Goal: Transaction & Acquisition: Obtain resource

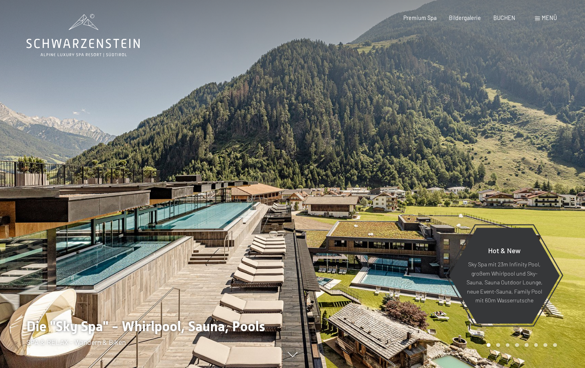
click at [419, 14] on div "Buchen Anfragen Premium Spa Bildergalerie BUCHEN Menü DE IT EN Gutschein Bilder…" at bounding box center [467, 18] width 178 height 8
click at [419, 20] on span "Premium Spa" at bounding box center [419, 16] width 33 height 7
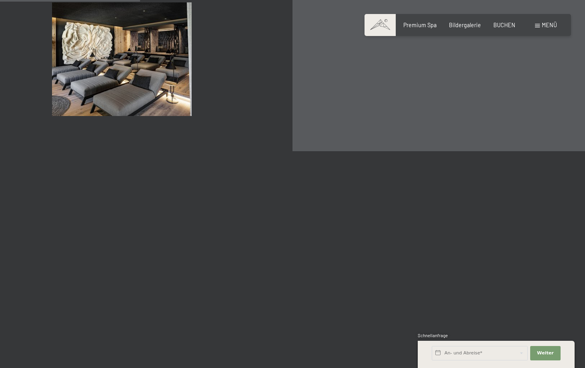
scroll to position [1227, 0]
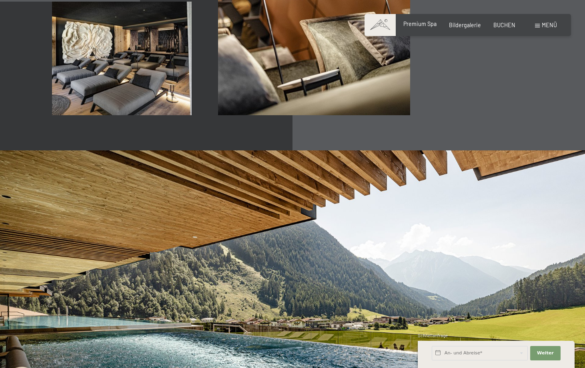
click at [430, 22] on span "Premium Spa" at bounding box center [419, 23] width 33 height 7
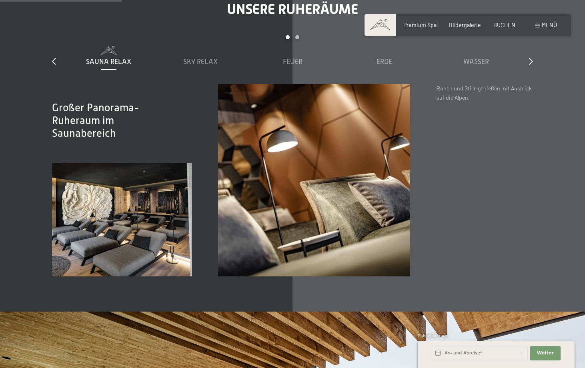
scroll to position [1065, 0]
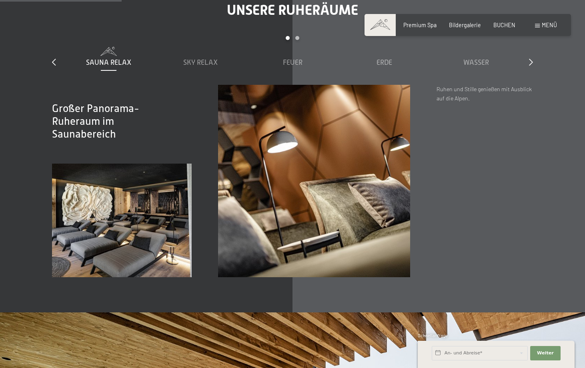
click at [524, 61] on div "slide 1 to 5 of 7 Sauna Relax Sky Relax Feuer Erde Wasser Luft Wolke 7" at bounding box center [292, 60] width 480 height 49
click at [531, 60] on icon at bounding box center [531, 61] width 4 height 7
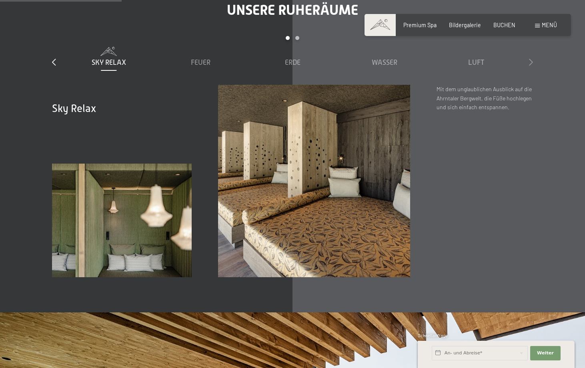
click at [531, 60] on icon at bounding box center [531, 61] width 4 height 7
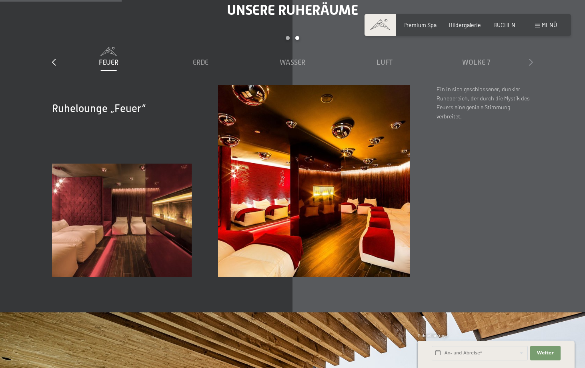
click at [531, 60] on icon at bounding box center [531, 61] width 4 height 7
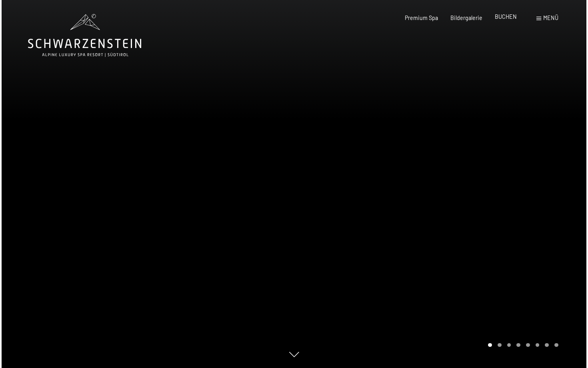
scroll to position [0, 0]
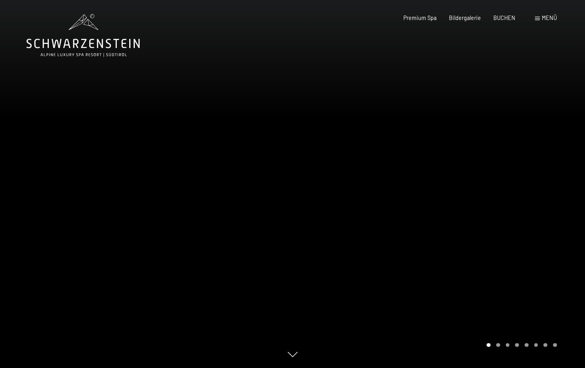
click at [549, 18] on span "Menü" at bounding box center [549, 17] width 15 height 7
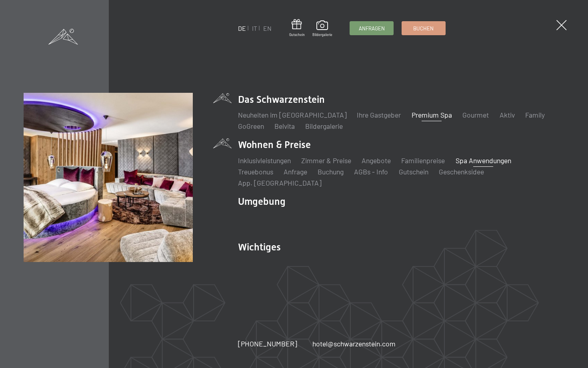
click at [472, 165] on link "Spa Anwendungen" at bounding box center [484, 160] width 56 height 9
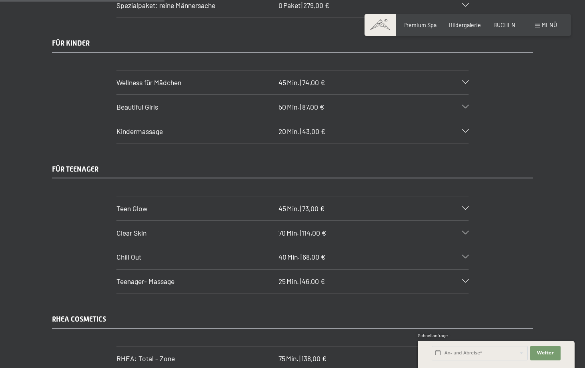
scroll to position [1557, 0]
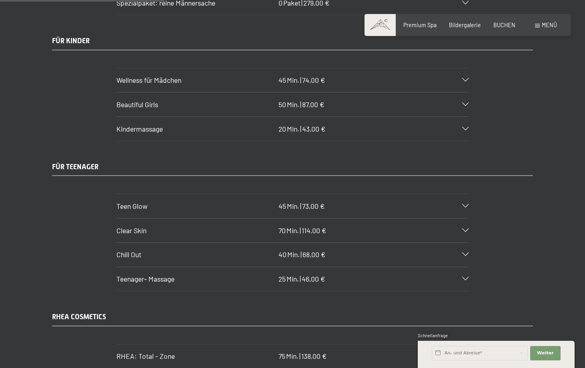
click at [458, 267] on div "Teenager- Massage 25 Min. | 46,00 €" at bounding box center [292, 279] width 352 height 24
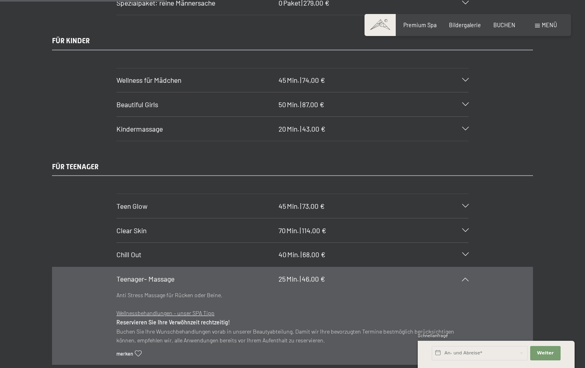
click at [324, 250] on span "68,00 €" at bounding box center [313, 254] width 23 height 9
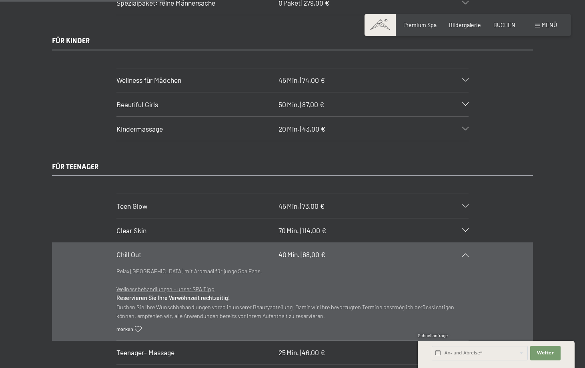
click at [464, 253] on icon at bounding box center [465, 255] width 6 height 4
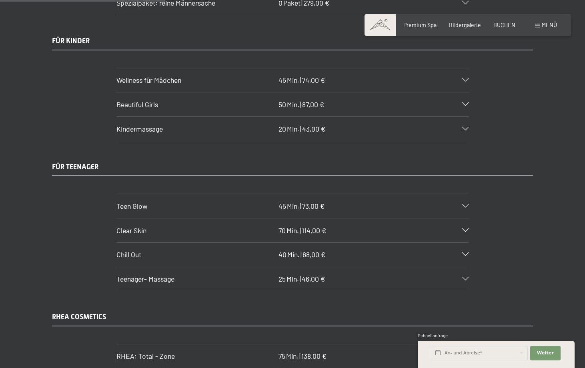
click at [466, 253] on icon at bounding box center [465, 255] width 6 height 4
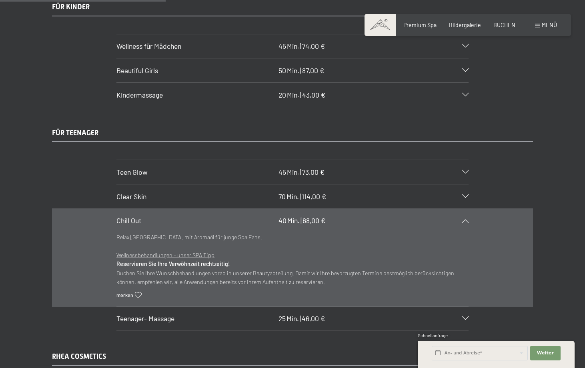
scroll to position [1592, 0]
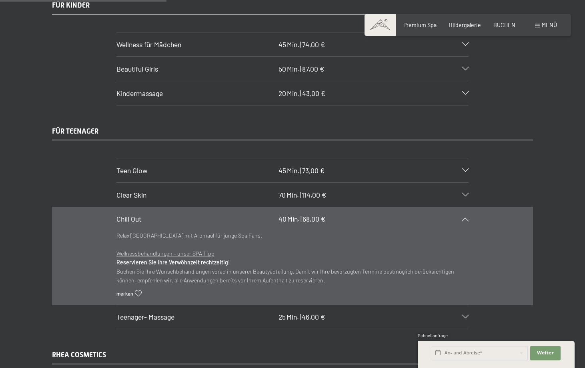
click at [463, 305] on div "Teenager- Massage 25 Min. | 46,00 €" at bounding box center [292, 317] width 352 height 24
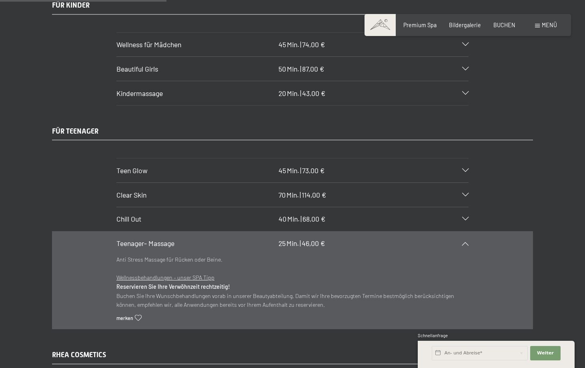
click at [464, 232] on div "Teenager- Massage 25 Min. | 46,00 €" at bounding box center [292, 244] width 352 height 24
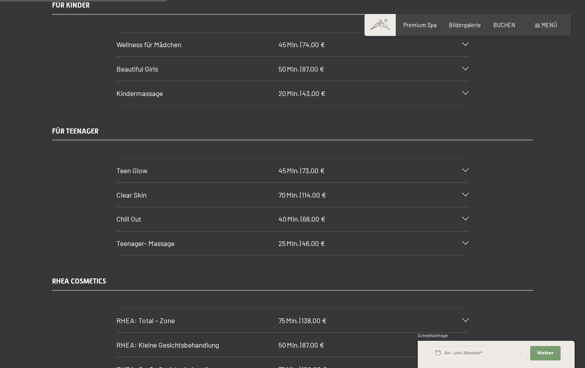
click at [464, 217] on icon at bounding box center [465, 219] width 6 height 4
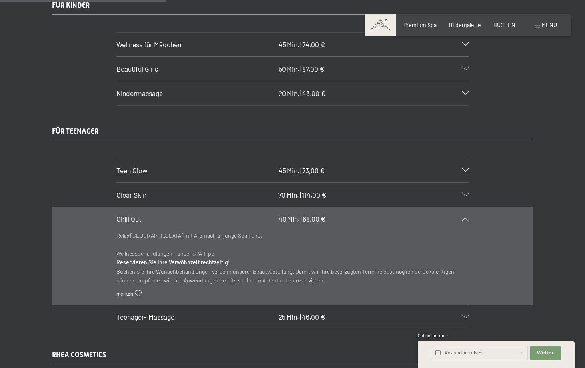
click at [464, 217] on icon at bounding box center [465, 219] width 6 height 4
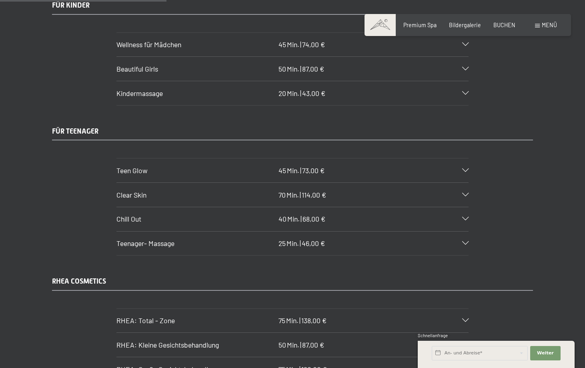
click at [464, 242] on icon at bounding box center [465, 244] width 6 height 4
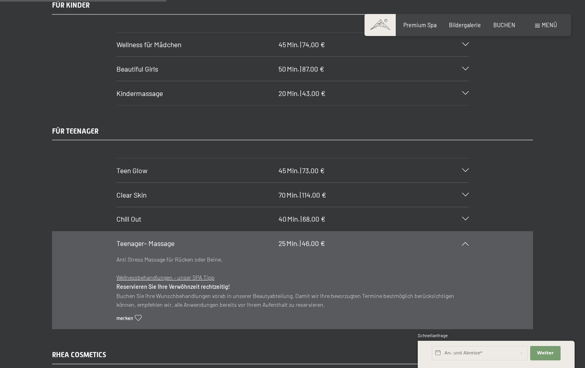
click at [464, 242] on icon at bounding box center [465, 244] width 6 height 4
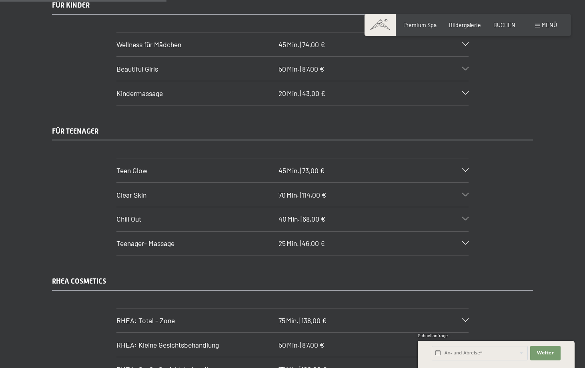
click at [465, 207] on div "Chill Out 40 Min. | 68,00 €" at bounding box center [292, 219] width 352 height 24
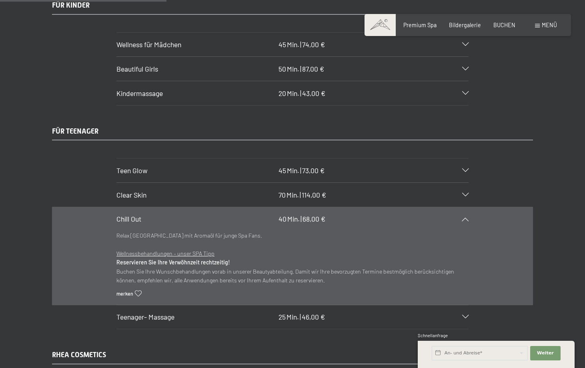
click at [463, 207] on div "Chill Out 40 Min. | 68,00 €" at bounding box center [292, 219] width 352 height 24
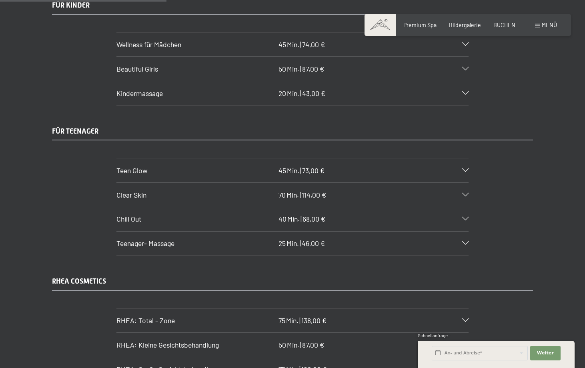
click at [447, 207] on div "Chill Out 40 Min. | 68,00 €" at bounding box center [292, 219] width 352 height 24
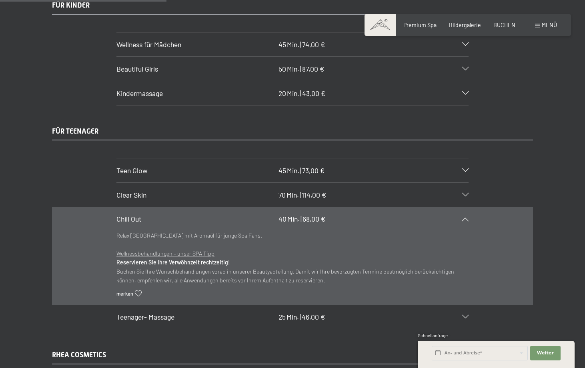
click at [447, 207] on div "Chill Out 40 Min. | 68,00 €" at bounding box center [292, 219] width 352 height 24
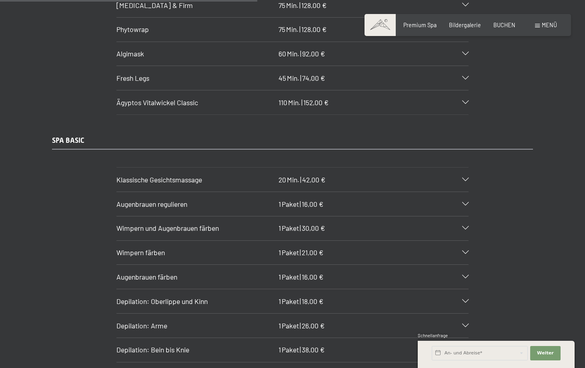
scroll to position [2428, 0]
click at [467, 201] on icon at bounding box center [465, 203] width 6 height 4
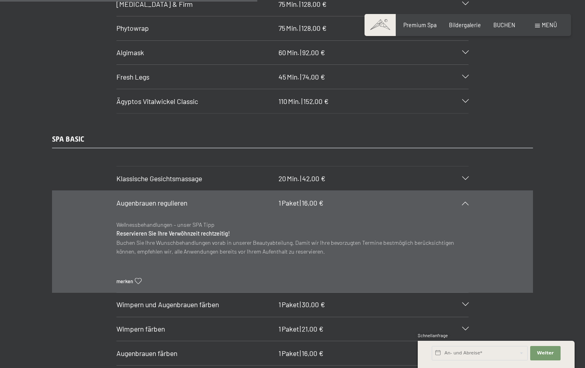
click at [467, 201] on icon at bounding box center [465, 203] width 6 height 4
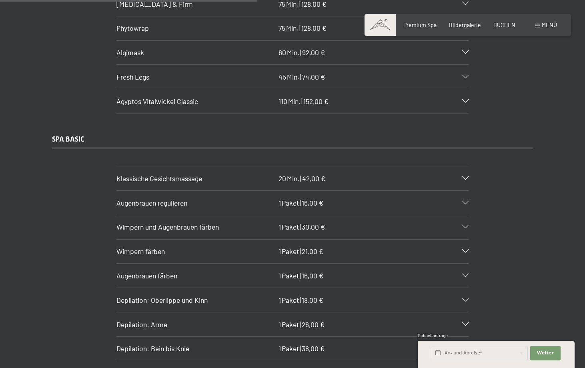
click at [467, 201] on icon at bounding box center [465, 203] width 6 height 4
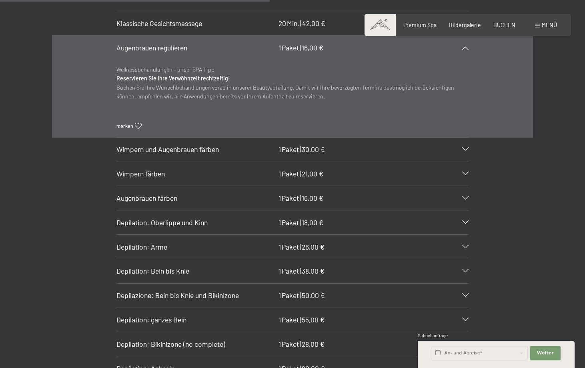
scroll to position [2585, 0]
click at [466, 137] on div "Wimpern und Augenbrauen färben 1 Paket | 30,00 €" at bounding box center [292, 149] width 352 height 24
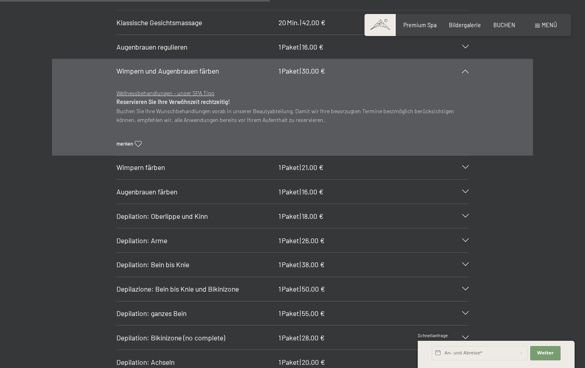
click at [468, 155] on section "Wimpern färben 1 Paket | 21,00 € Wellnessbehandlungen – unser SPA Tipp Reservie…" at bounding box center [292, 167] width 352 height 25
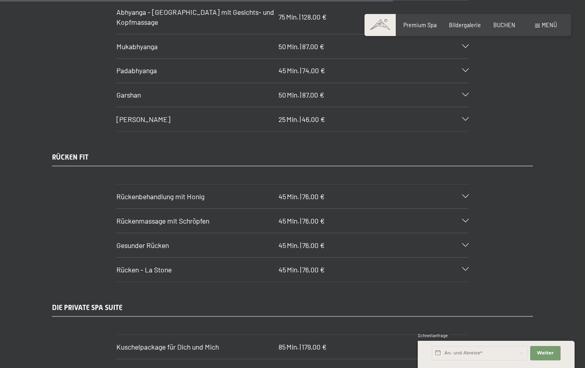
scroll to position [3780, 0]
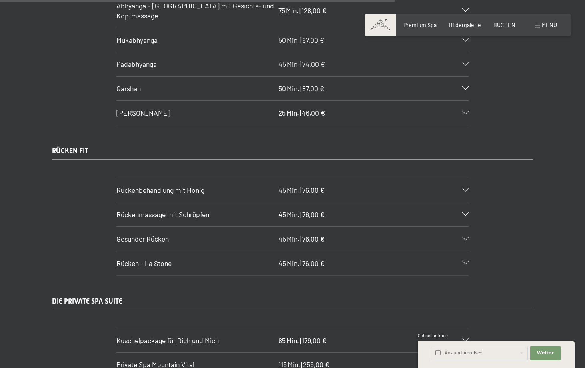
click at [464, 237] on icon at bounding box center [465, 239] width 6 height 4
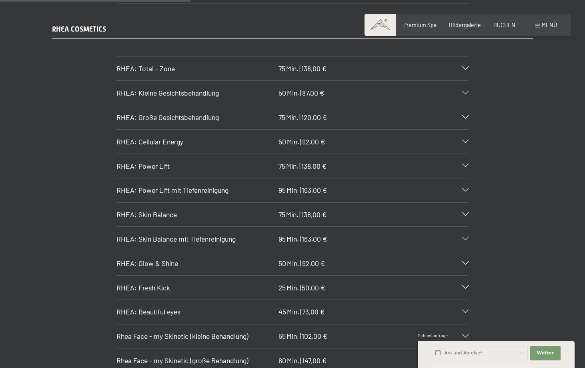
scroll to position [1850, 0]
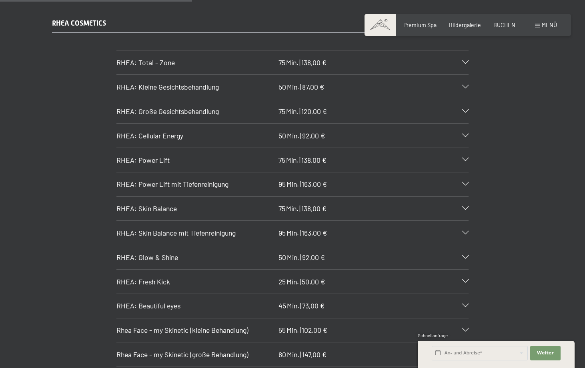
click at [466, 342] on div "Rhea Face - my Skinetic (große Behandlung) 80 Min. | 147,00 €" at bounding box center [292, 354] width 352 height 24
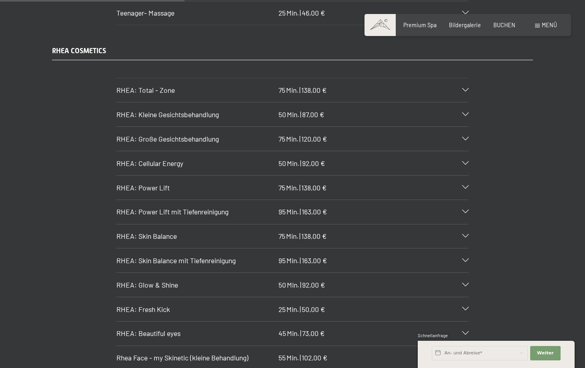
scroll to position [1817, 0]
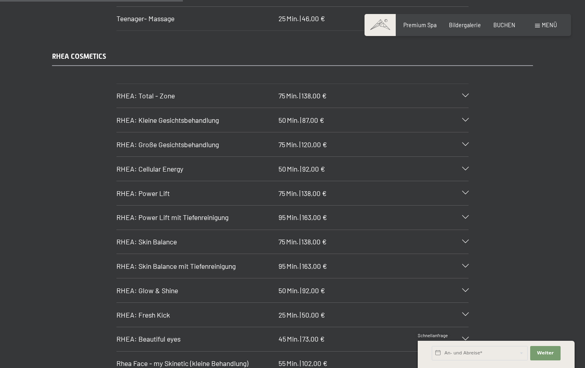
click at [466, 132] on div "RHEA: Große Gesichtsbehandlung 75 Min. | 120,00 €" at bounding box center [292, 144] width 352 height 24
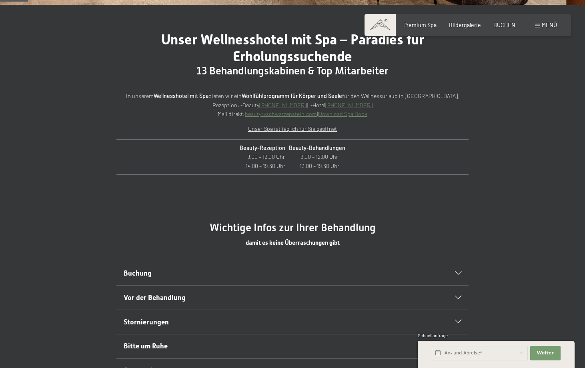
scroll to position [270, 0]
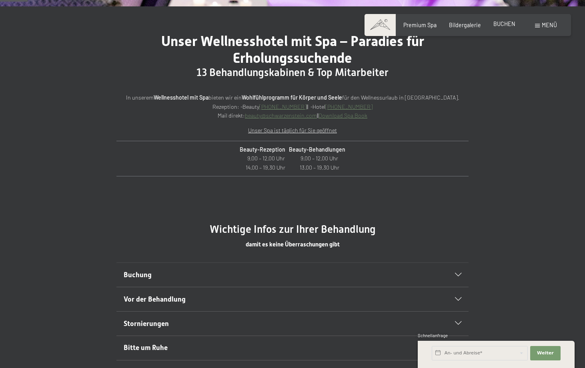
click at [511, 26] on span "BUCHEN" at bounding box center [504, 23] width 22 height 7
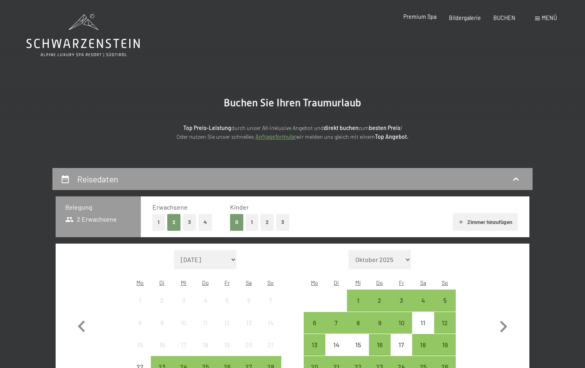
click at [428, 20] on span "Premium Spa" at bounding box center [419, 16] width 33 height 7
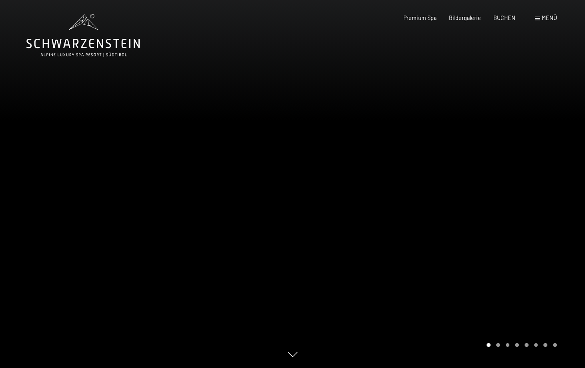
click at [550, 14] on div "Buchen Anfragen Premium Spa Bildergalerie BUCHEN Menü DE IT EN Gutschein Bilder…" at bounding box center [467, 18] width 178 height 8
click at [547, 22] on div "Buchen Anfragen Premium Spa Bildergalerie BUCHEN Menü DE IT EN Gutschein Bilder…" at bounding box center [467, 18] width 178 height 8
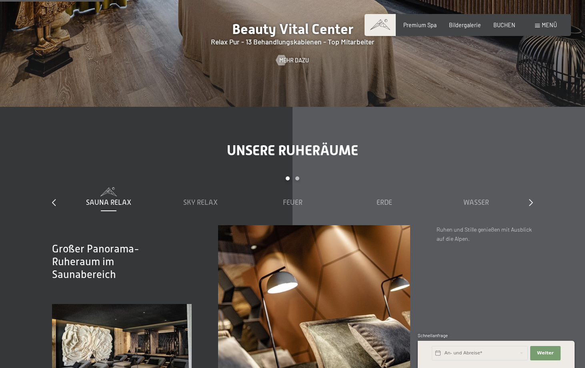
scroll to position [892, 0]
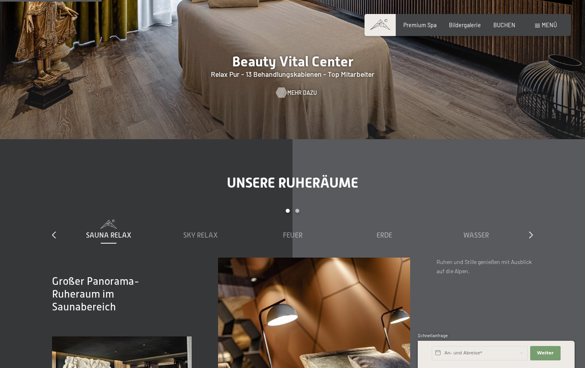
click at [304, 90] on span "Mehr dazu" at bounding box center [302, 93] width 30 height 8
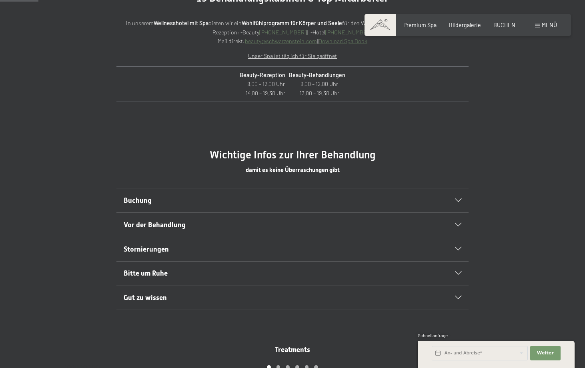
scroll to position [376, 0]
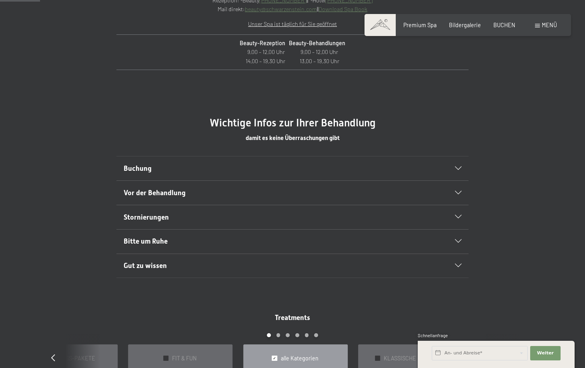
click at [458, 167] on icon at bounding box center [458, 169] width 6 height 4
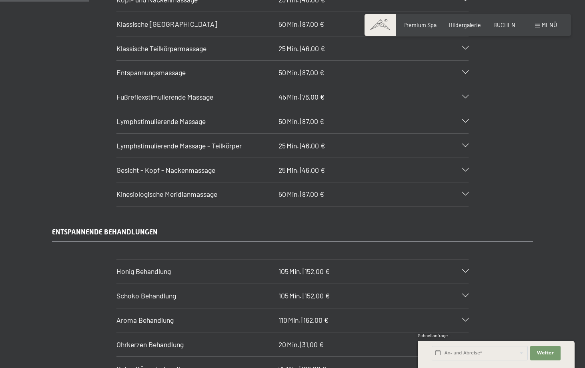
scroll to position [853, 0]
click at [466, 158] on div "Gesicht - Kopf - Nackenmassage 25 Min. | 46,00 €" at bounding box center [292, 170] width 352 height 24
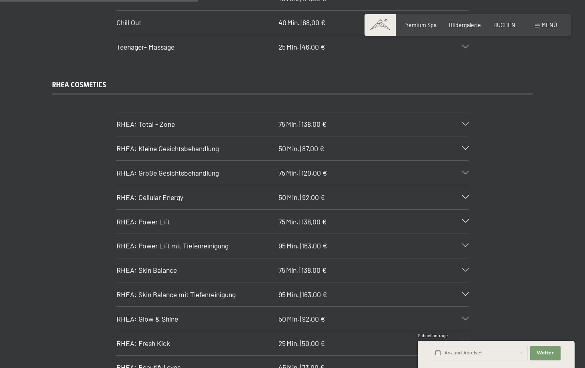
scroll to position [1911, 0]
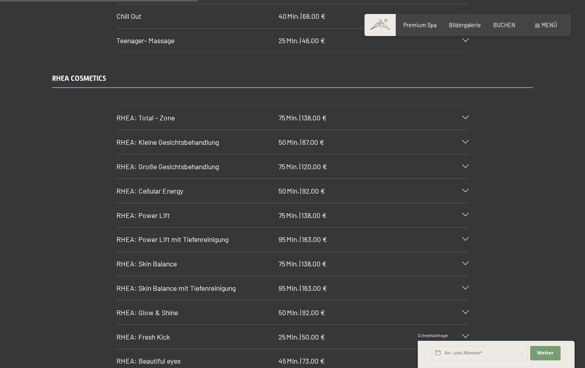
click at [465, 262] on icon at bounding box center [465, 264] width 6 height 4
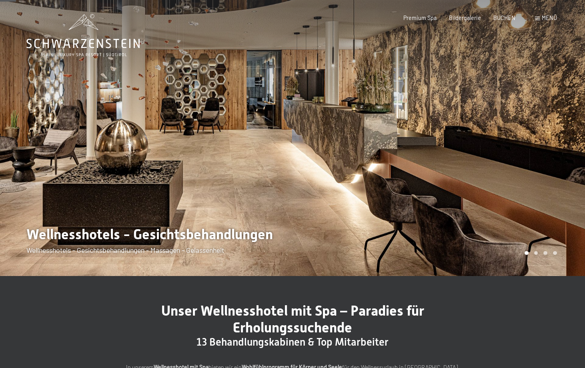
scroll to position [0, 0]
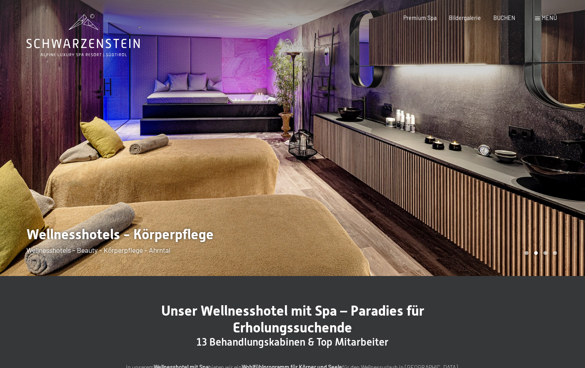
click at [551, 18] on span "Menü" at bounding box center [549, 17] width 15 height 7
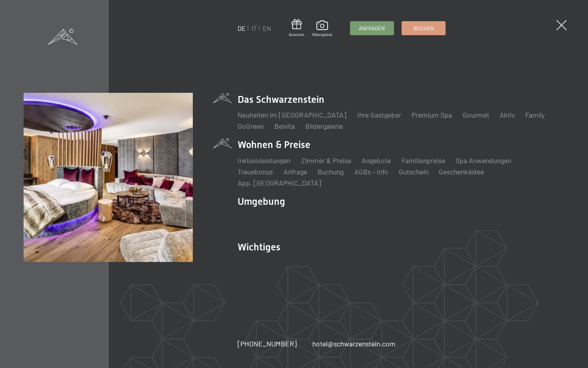
click at [267, 157] on li "Wohnen & Preise Inklusivleistungen Zimmer & Preise Liste Angebote Liste Familie…" at bounding box center [401, 163] width 327 height 50
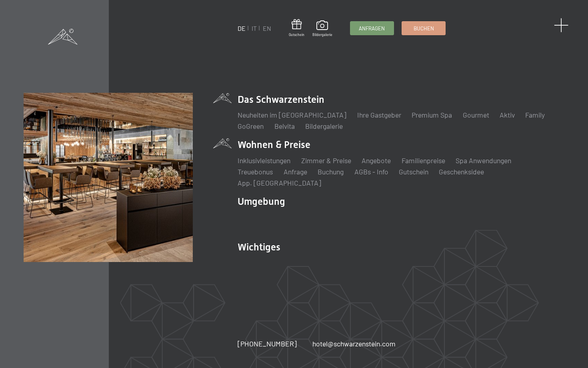
click at [564, 28] on span at bounding box center [561, 25] width 15 height 15
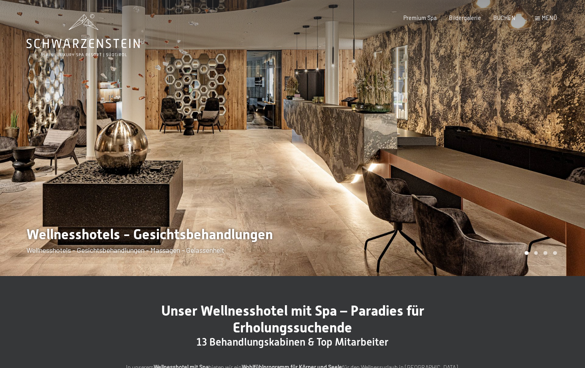
click at [541, 16] on div "Menü" at bounding box center [546, 18] width 22 height 8
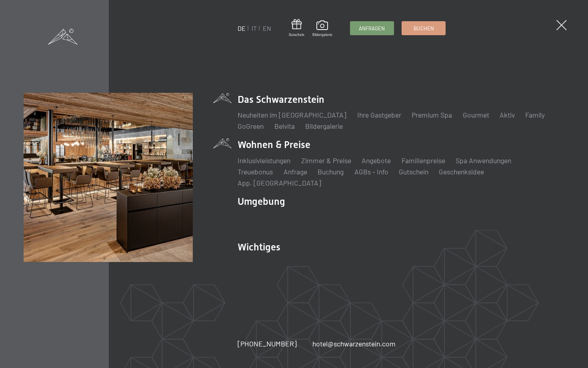
click at [268, 107] on li "Das Schwarzenstein Neuheiten im Schwarzenstein Ihre Gastgeber Premium Spa Gourm…" at bounding box center [401, 112] width 327 height 38
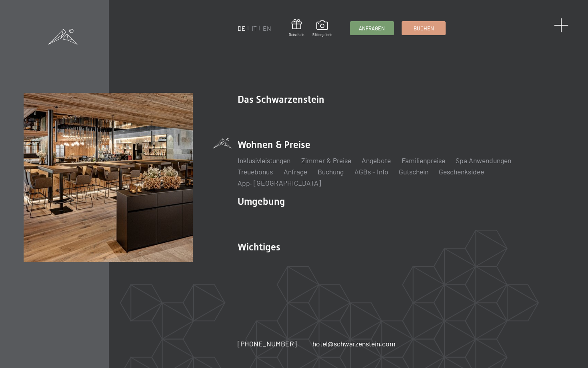
click at [562, 26] on span at bounding box center [561, 25] width 15 height 15
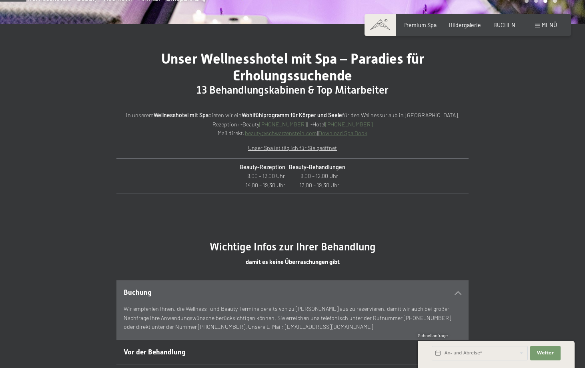
scroll to position [259, 0]
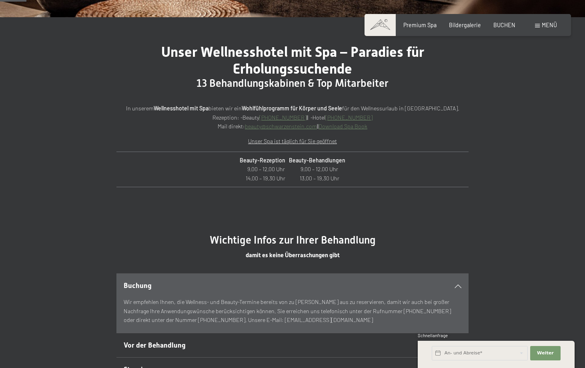
click at [384, 26] on span at bounding box center [379, 25] width 31 height 22
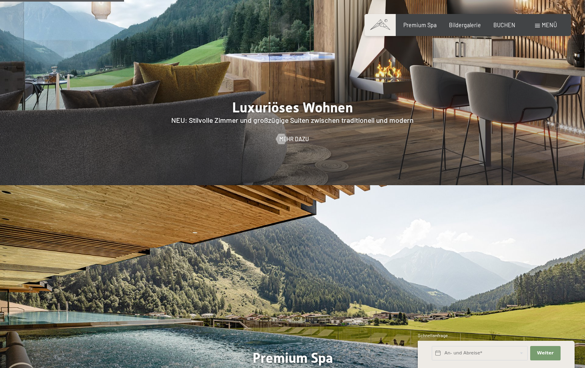
scroll to position [807, 0]
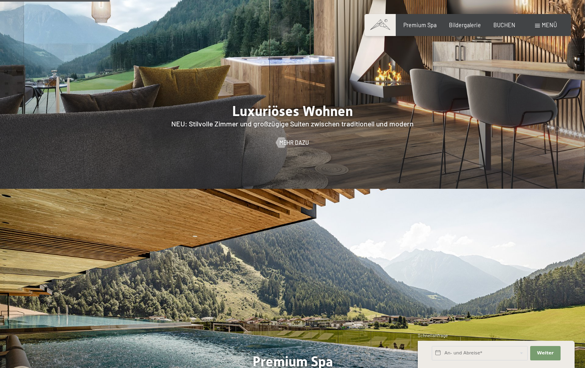
click at [302, 274] on img at bounding box center [292, 314] width 585 height 250
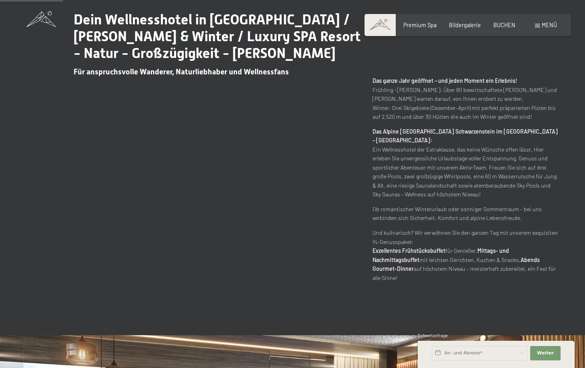
scroll to position [411, 0]
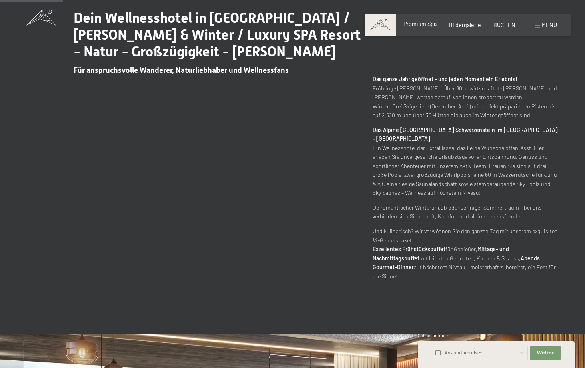
click at [418, 26] on span "Premium Spa" at bounding box center [419, 23] width 33 height 7
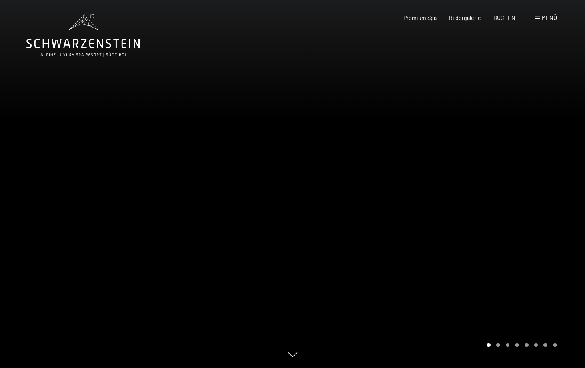
click at [542, 19] on span "Menü" at bounding box center [549, 17] width 15 height 7
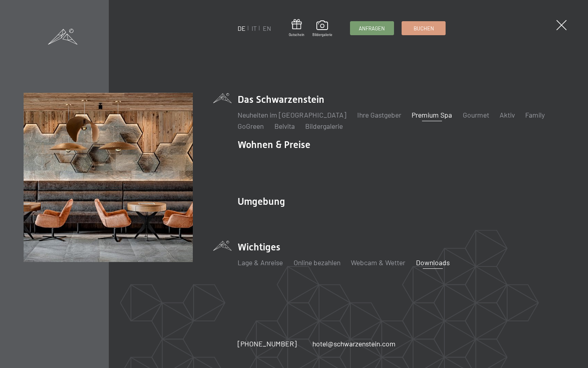
click at [430, 258] on link "Downloads" at bounding box center [433, 262] width 34 height 9
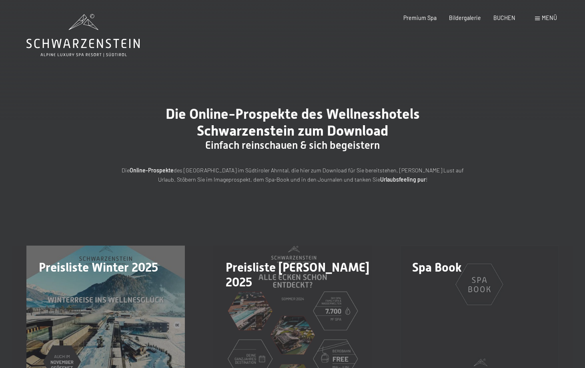
click at [473, 277] on div "Spa Book download" at bounding box center [479, 325] width 187 height 158
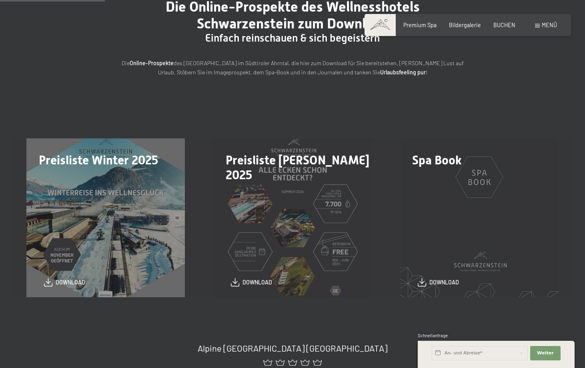
scroll to position [110, 0]
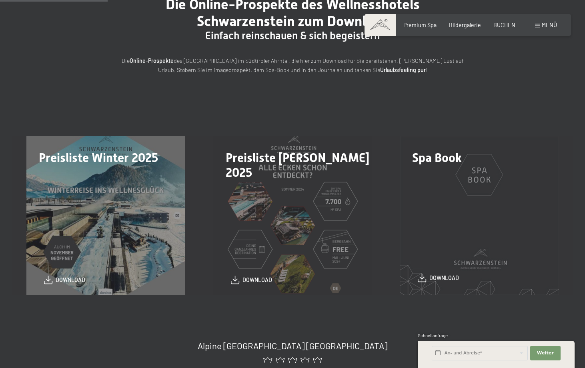
click at [441, 278] on span "download" at bounding box center [444, 278] width 30 height 8
